Goal: Task Accomplishment & Management: Use online tool/utility

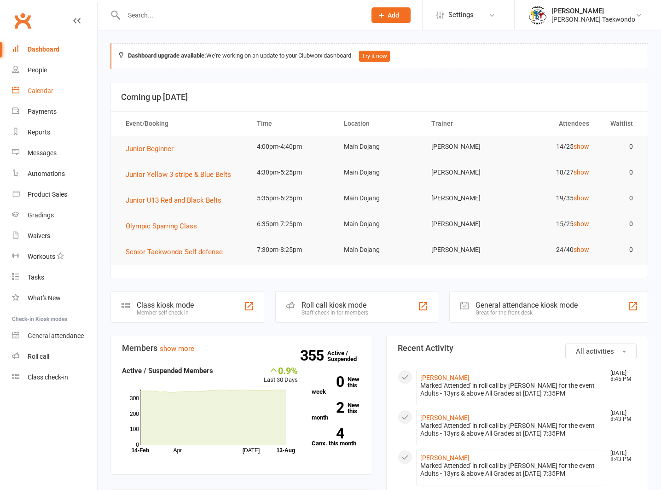
click at [34, 87] on div "Calendar" at bounding box center [41, 90] width 26 height 7
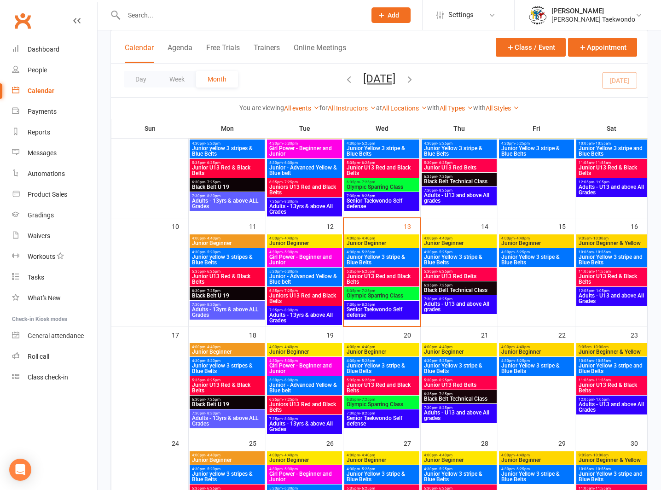
scroll to position [197, 0]
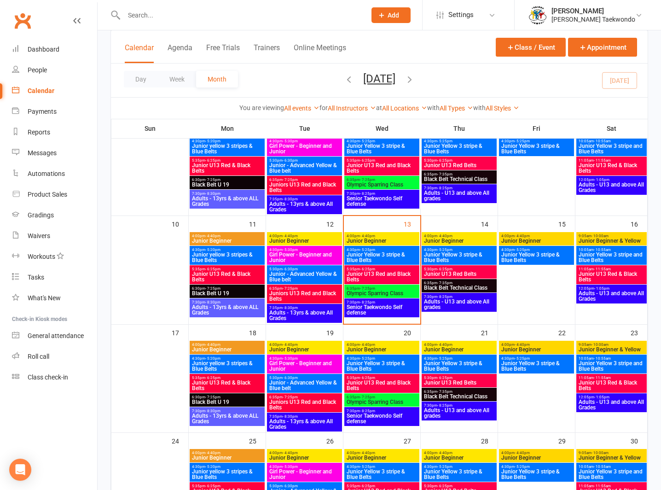
click at [322, 234] on span "4:00pm - 4:40pm" at bounding box center [304, 236] width 71 height 4
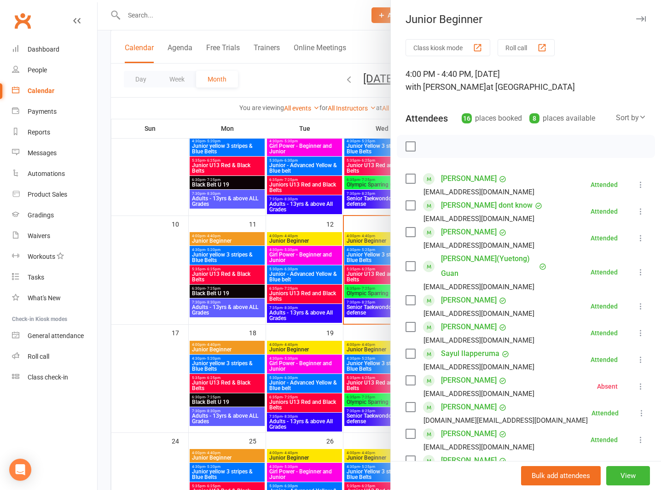
click at [515, 45] on button "Roll call" at bounding box center [526, 47] width 57 height 17
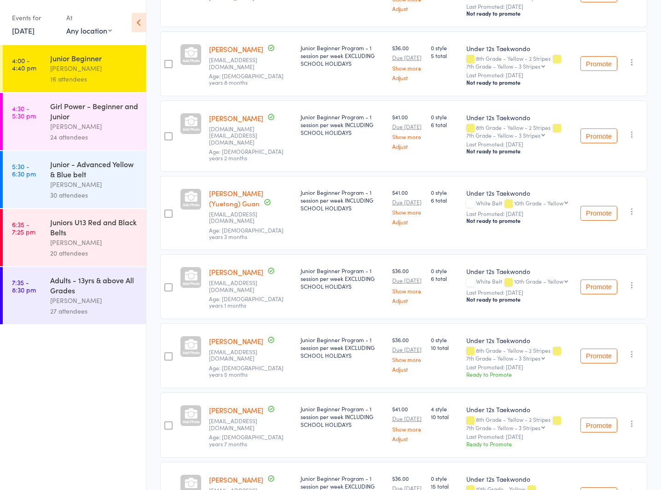
scroll to position [197, 0]
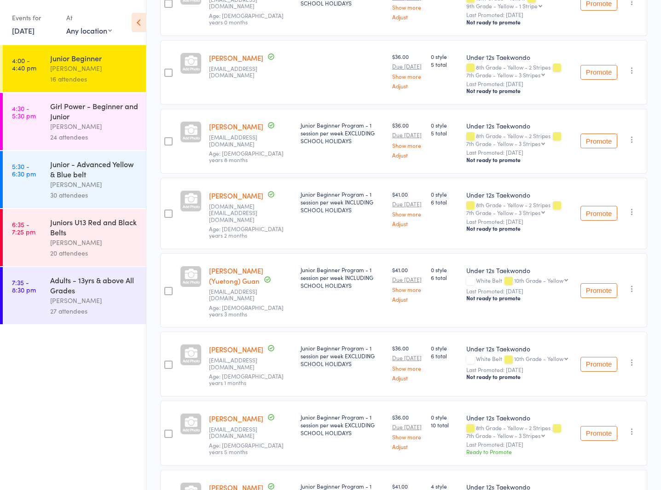
click at [53, 178] on div "Junior - Advanced Yellow & Blue belt" at bounding box center [94, 169] width 88 height 20
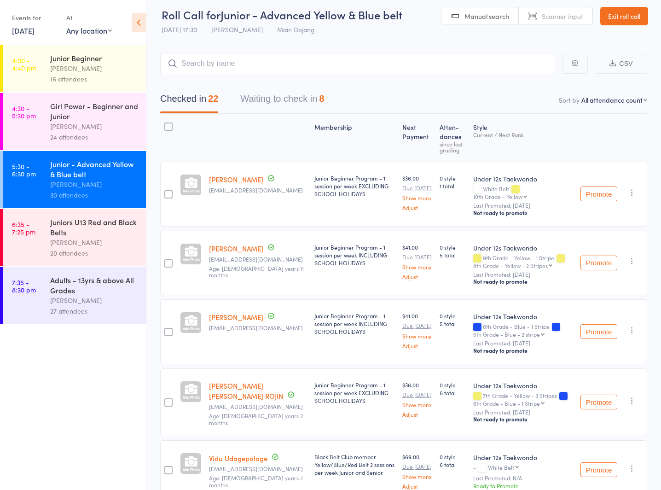
click at [257, 95] on button "Waiting to check in 8" at bounding box center [282, 101] width 84 height 24
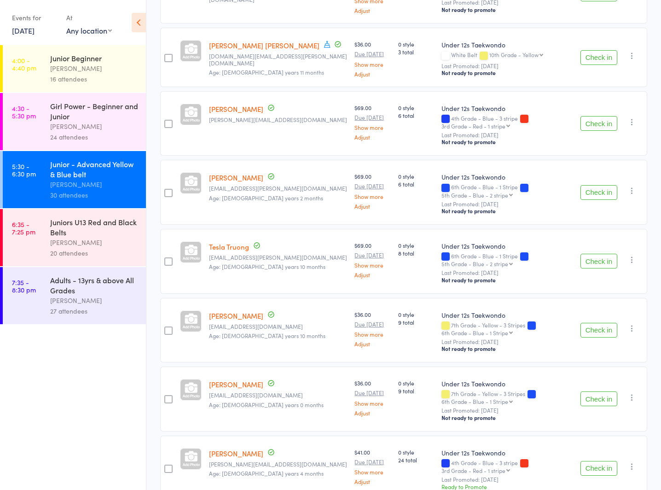
scroll to position [22, 0]
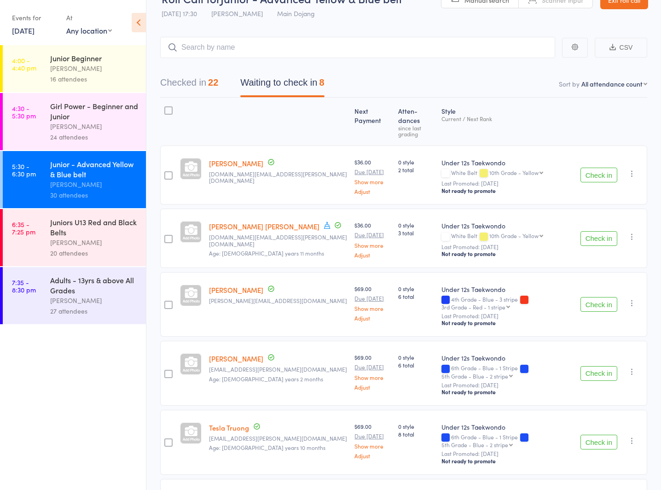
click at [180, 80] on button "Checked in 22" at bounding box center [189, 85] width 58 height 24
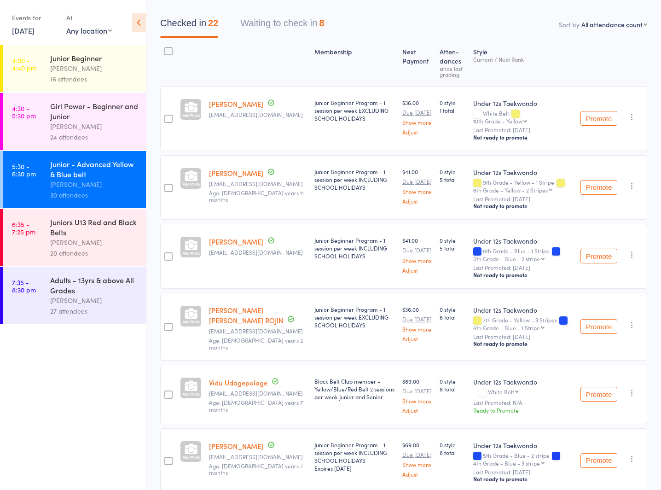
scroll to position [0, 0]
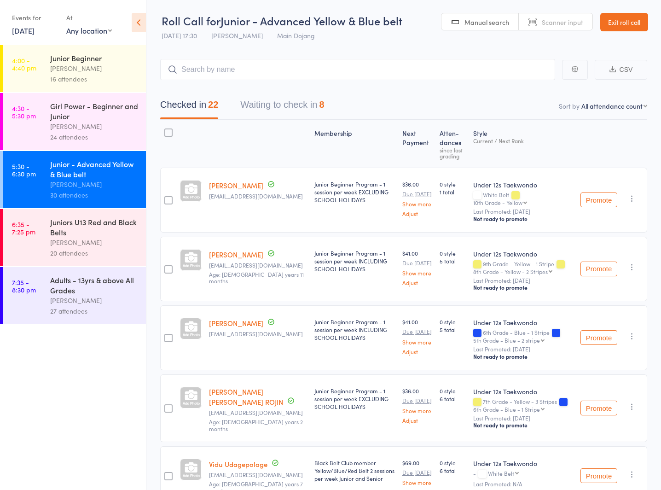
click at [620, 18] on link "Exit roll call" at bounding box center [625, 22] width 48 height 18
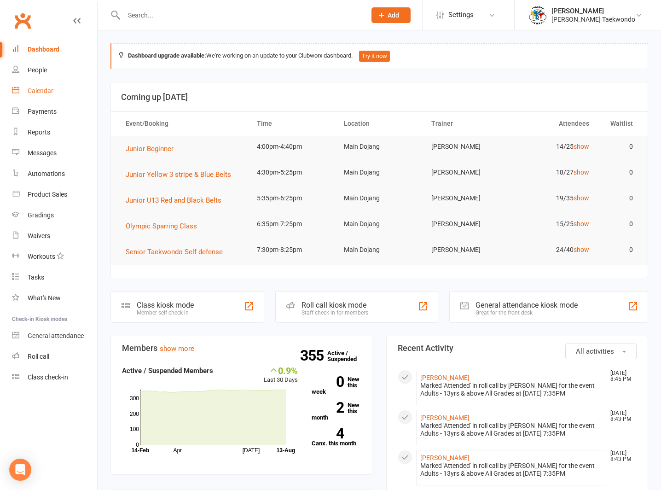
click at [38, 87] on link "Calendar" at bounding box center [54, 91] width 85 height 21
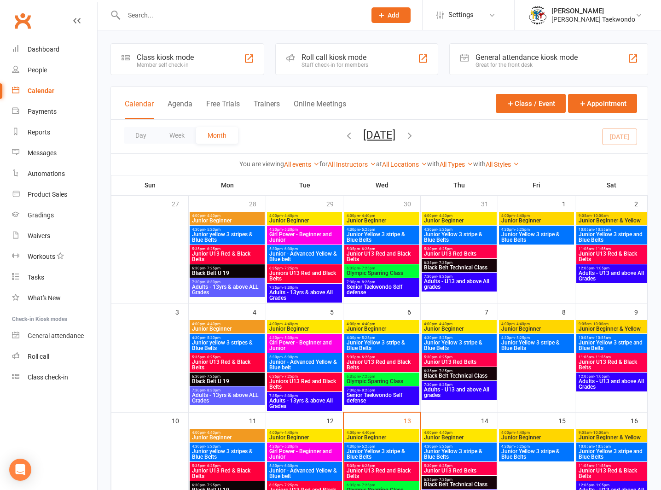
scroll to position [169, 0]
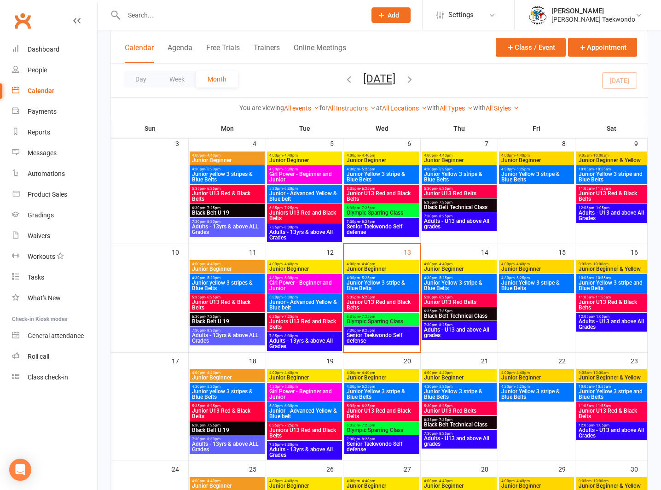
click at [381, 263] on span "4:00pm - 4:40pm" at bounding box center [381, 264] width 71 height 4
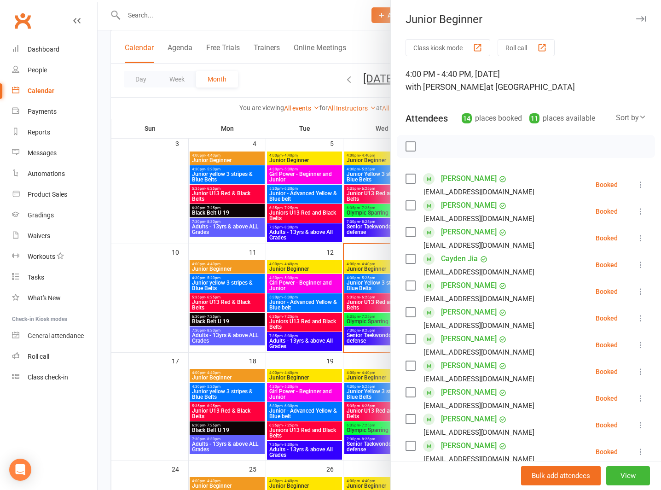
click at [516, 44] on button "Roll call" at bounding box center [526, 47] width 57 height 17
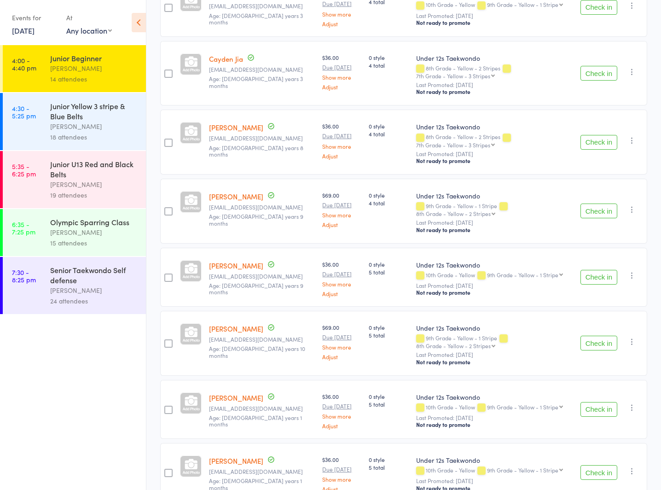
scroll to position [175, 0]
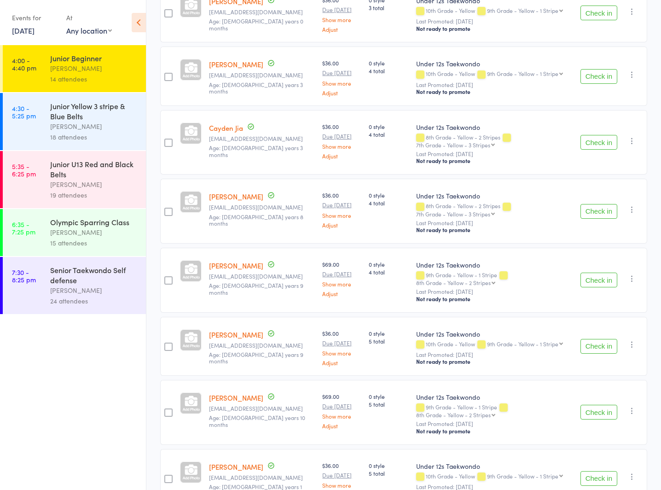
click at [59, 126] on div "[PERSON_NAME]" at bounding box center [94, 126] width 88 height 11
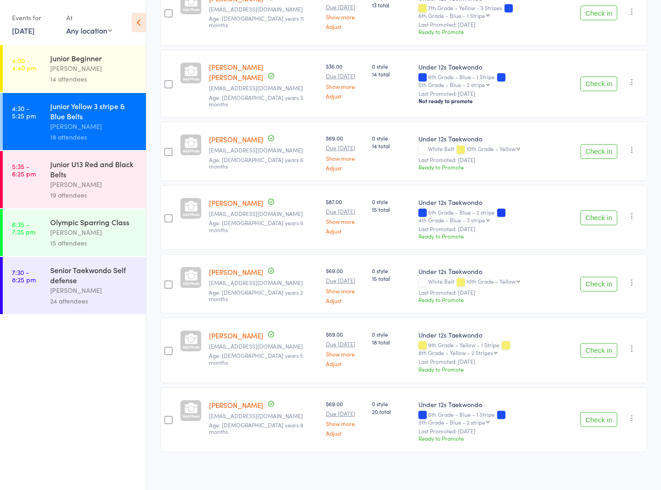
scroll to position [926, 0]
click at [75, 178] on div "Junior U13 Red and Black Belts" at bounding box center [94, 169] width 88 height 20
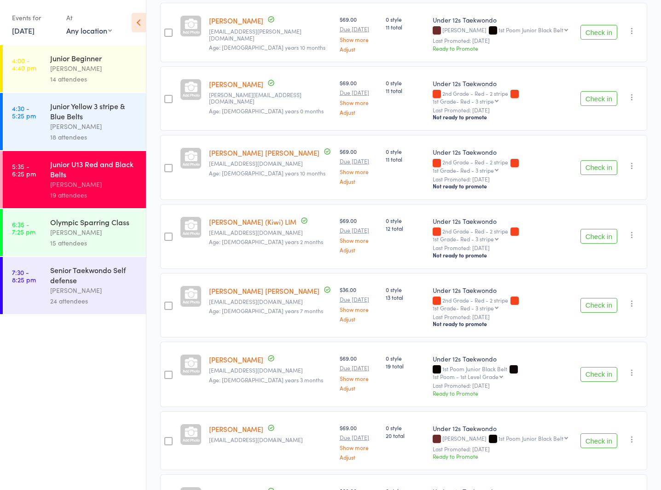
scroll to position [319, 0]
